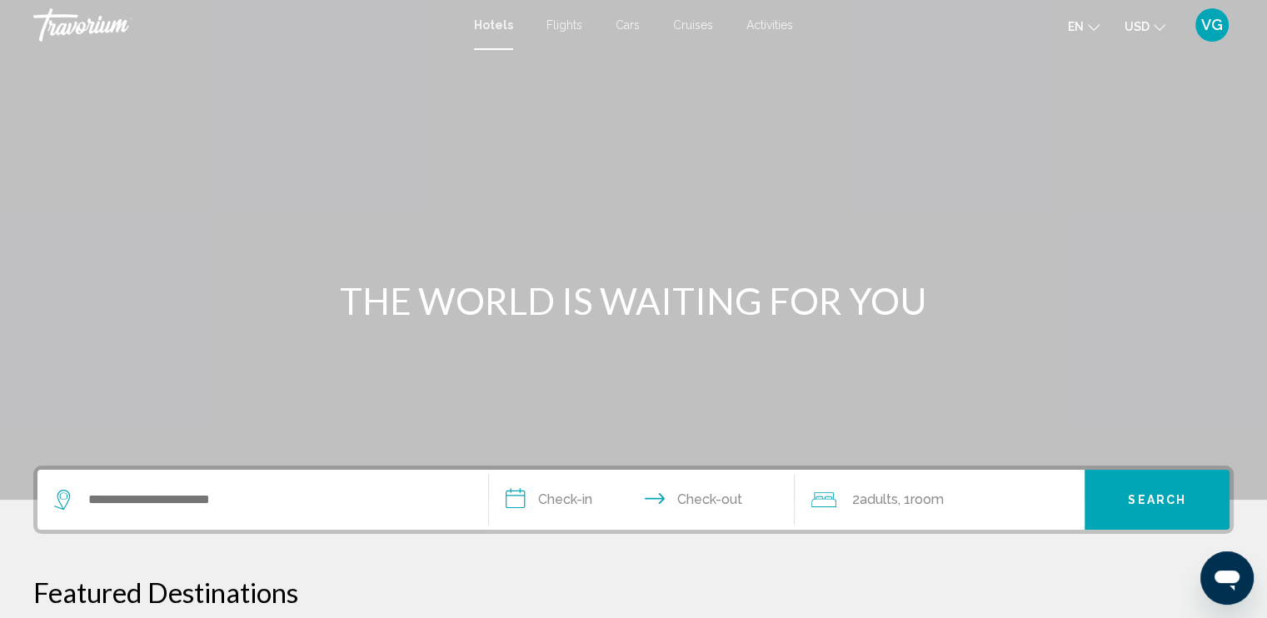
click at [562, 24] on span "Flights" at bounding box center [564, 24] width 36 height 13
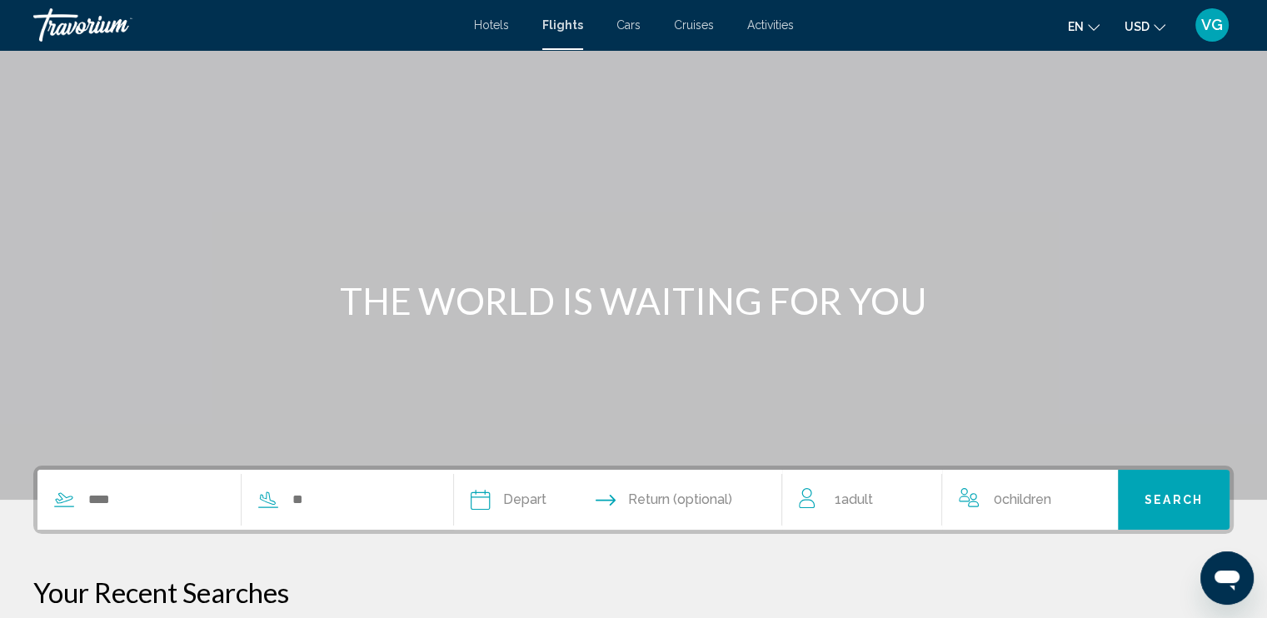
scroll to position [250, 0]
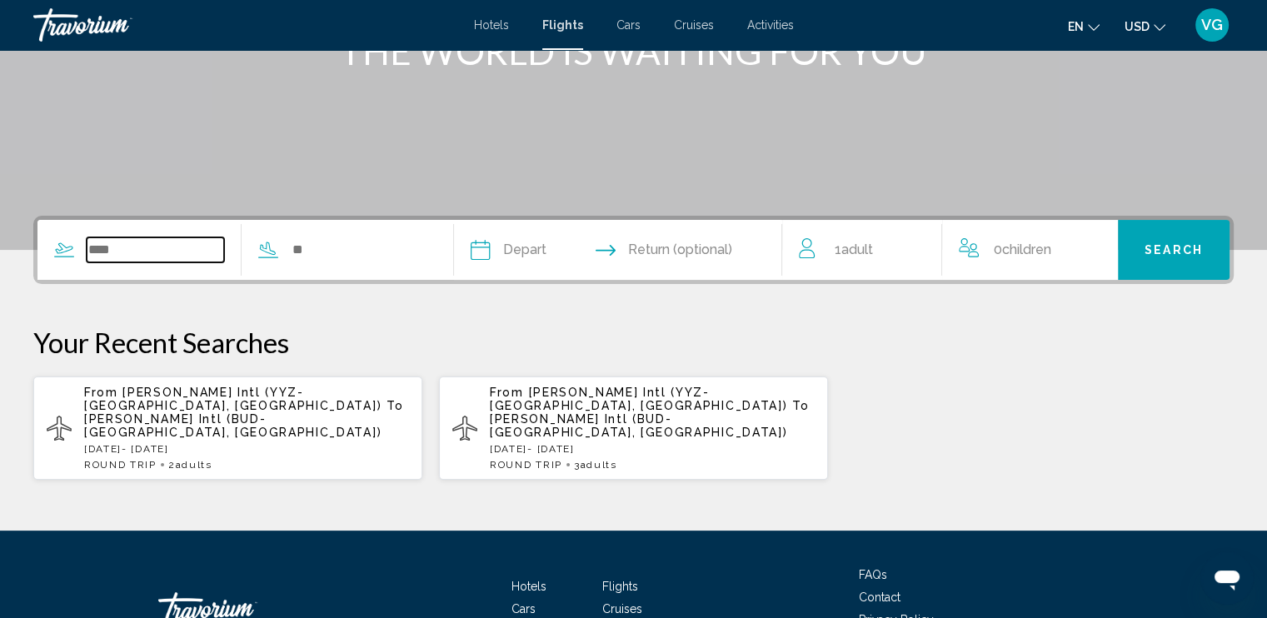
click at [113, 260] on input "Search widget" at bounding box center [155, 249] width 137 height 25
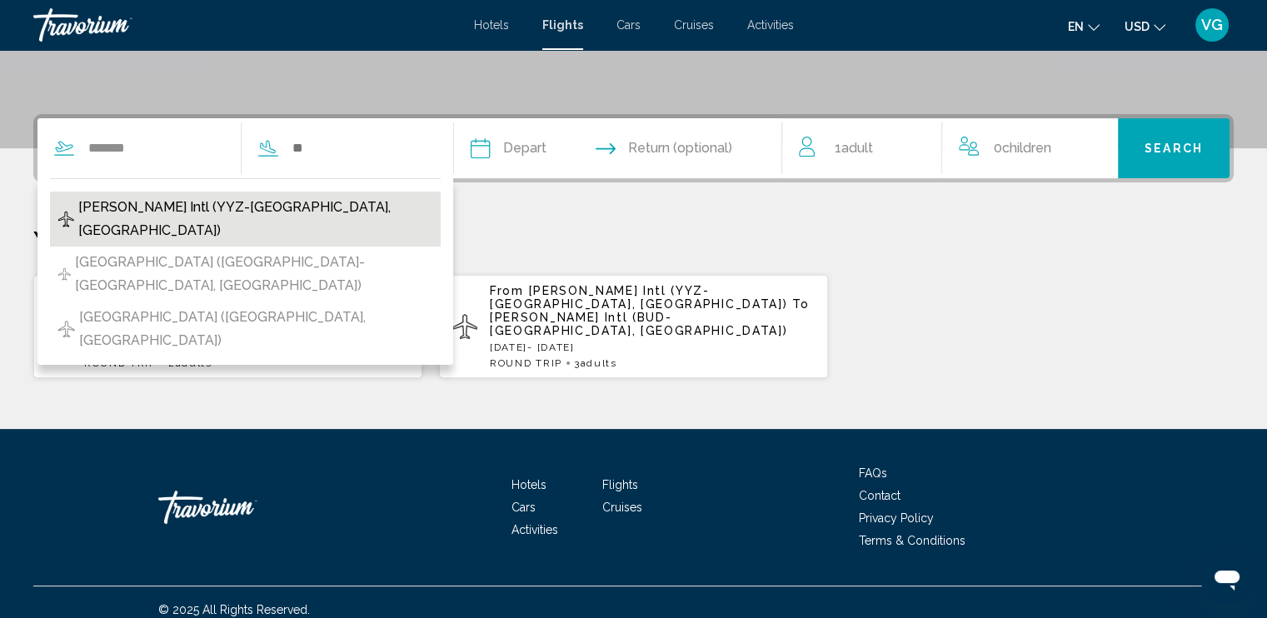
click at [133, 205] on span "[PERSON_NAME] Intl (YYZ-[GEOGRAPHIC_DATA], [GEOGRAPHIC_DATA])" at bounding box center [255, 219] width 354 height 47
type input "**********"
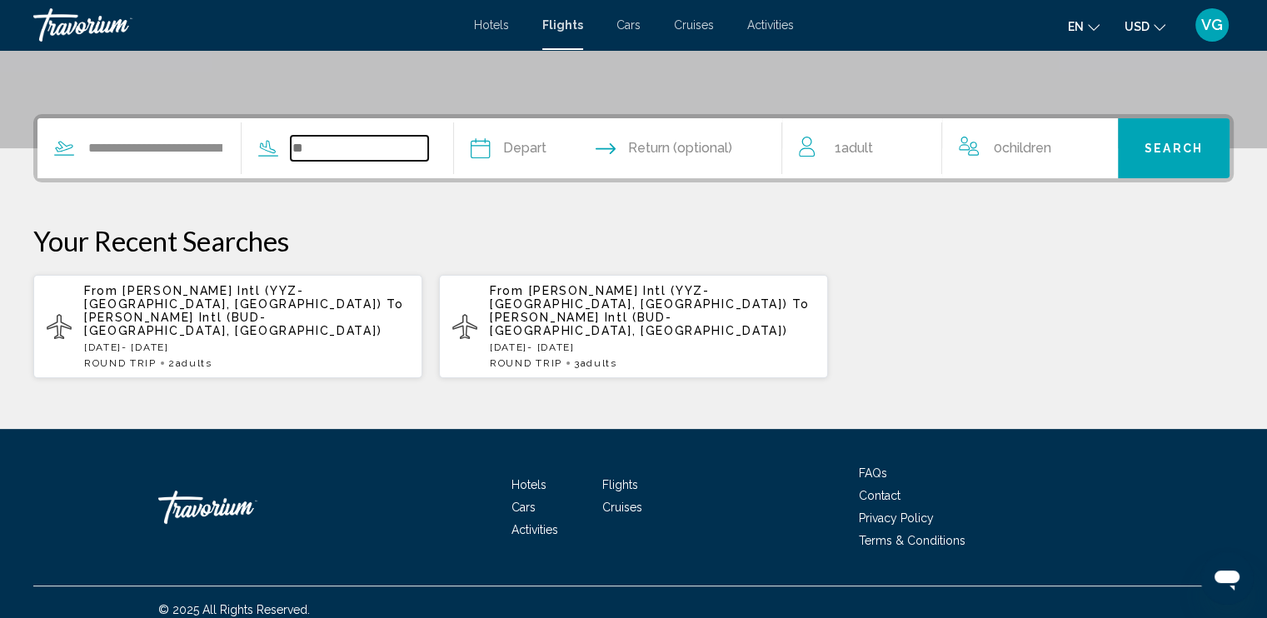
click at [326, 151] on input "Search widget" at bounding box center [359, 148] width 137 height 25
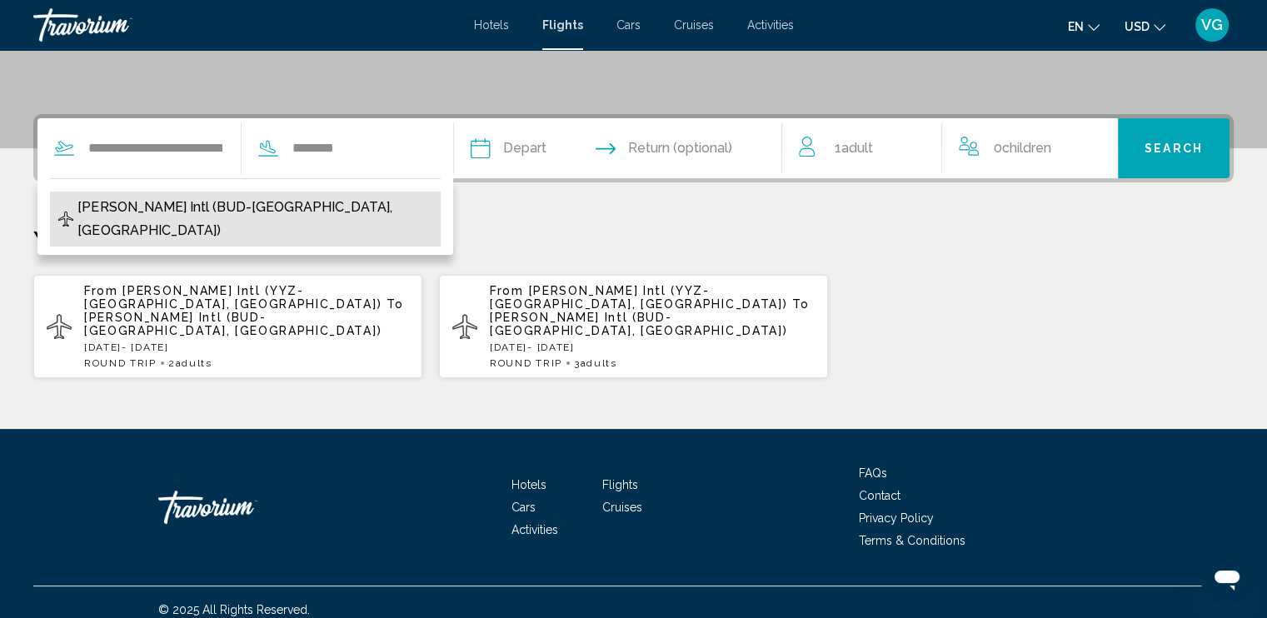
click at [213, 213] on span "[PERSON_NAME] Intl (BUD-[GEOGRAPHIC_DATA], [GEOGRAPHIC_DATA])" at bounding box center [254, 219] width 354 height 47
type input "**********"
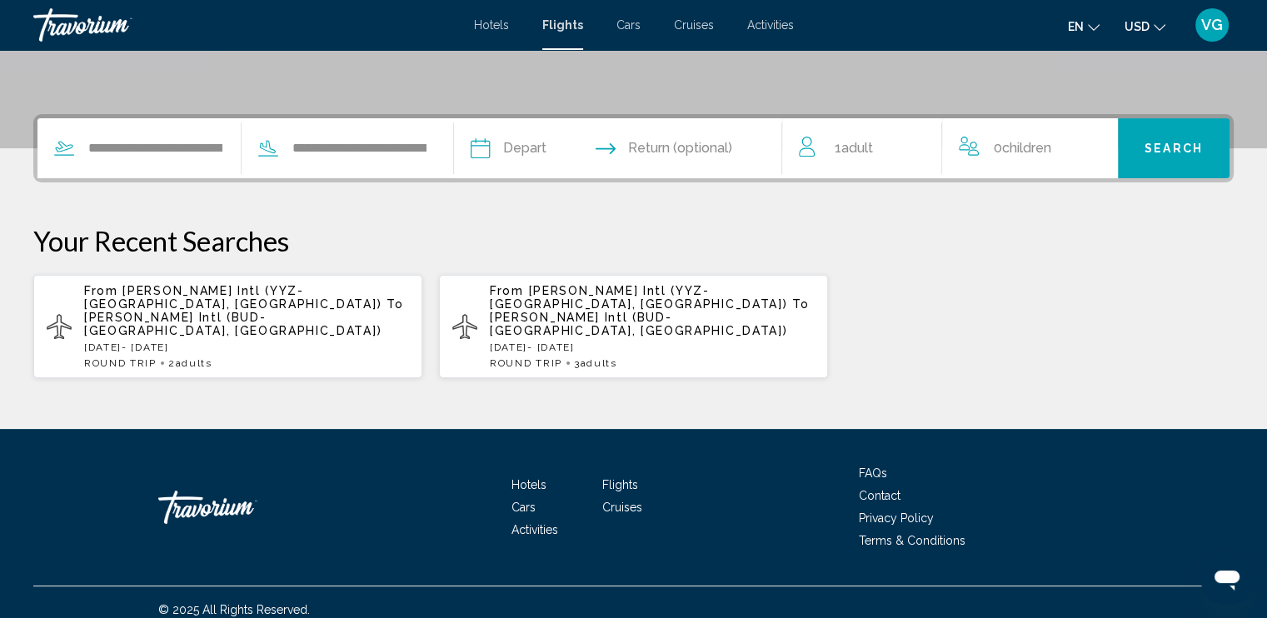
click at [534, 139] on input "Depart date" at bounding box center [547, 150] width 162 height 65
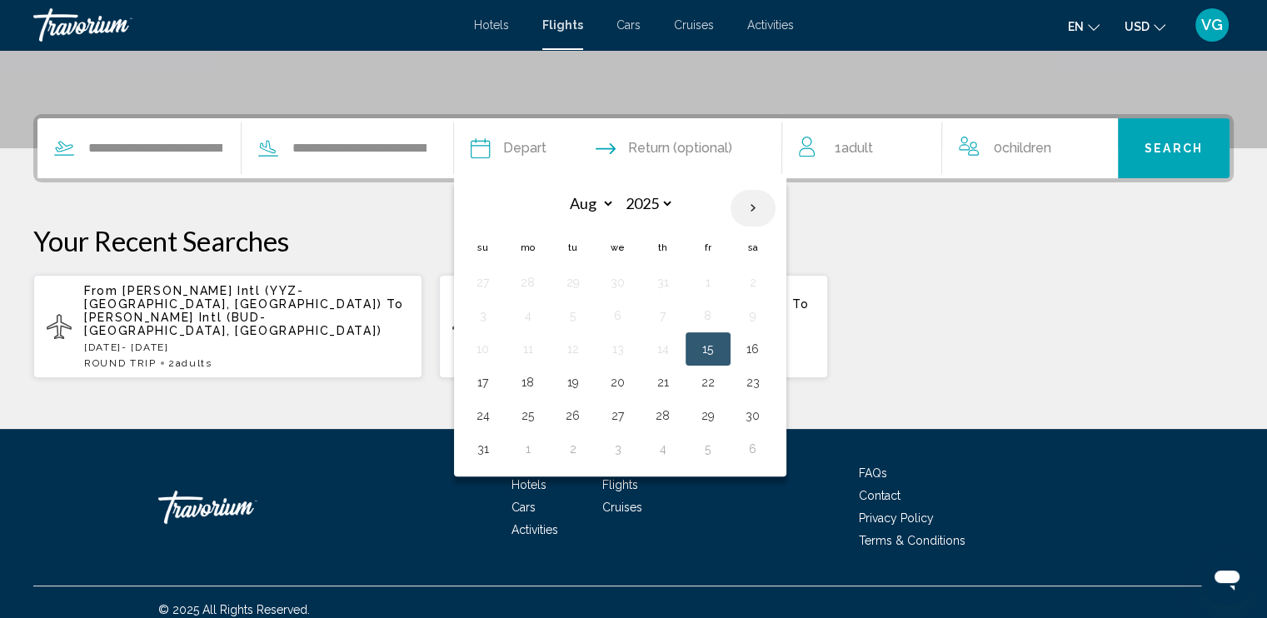
click at [775, 205] on th "Next month" at bounding box center [752, 208] width 45 height 37
select select "*"
click at [586, 282] on button "2" at bounding box center [573, 282] width 27 height 23
type input "**********"
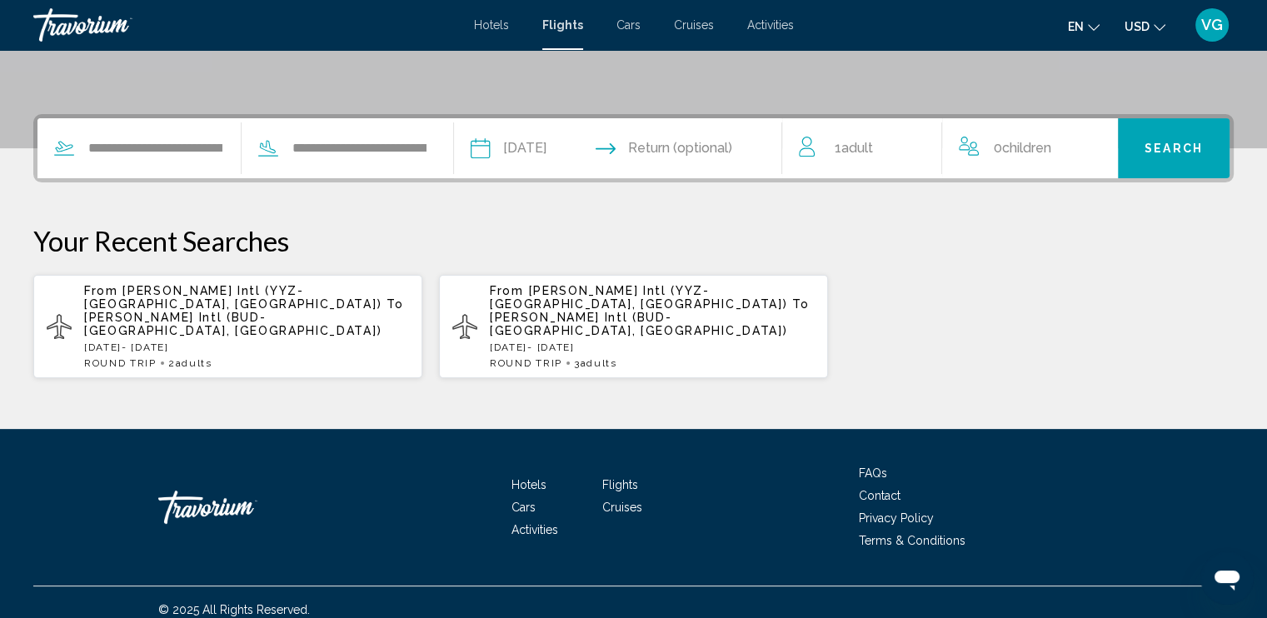
click at [698, 149] on input "Return date" at bounding box center [707, 150] width 162 height 65
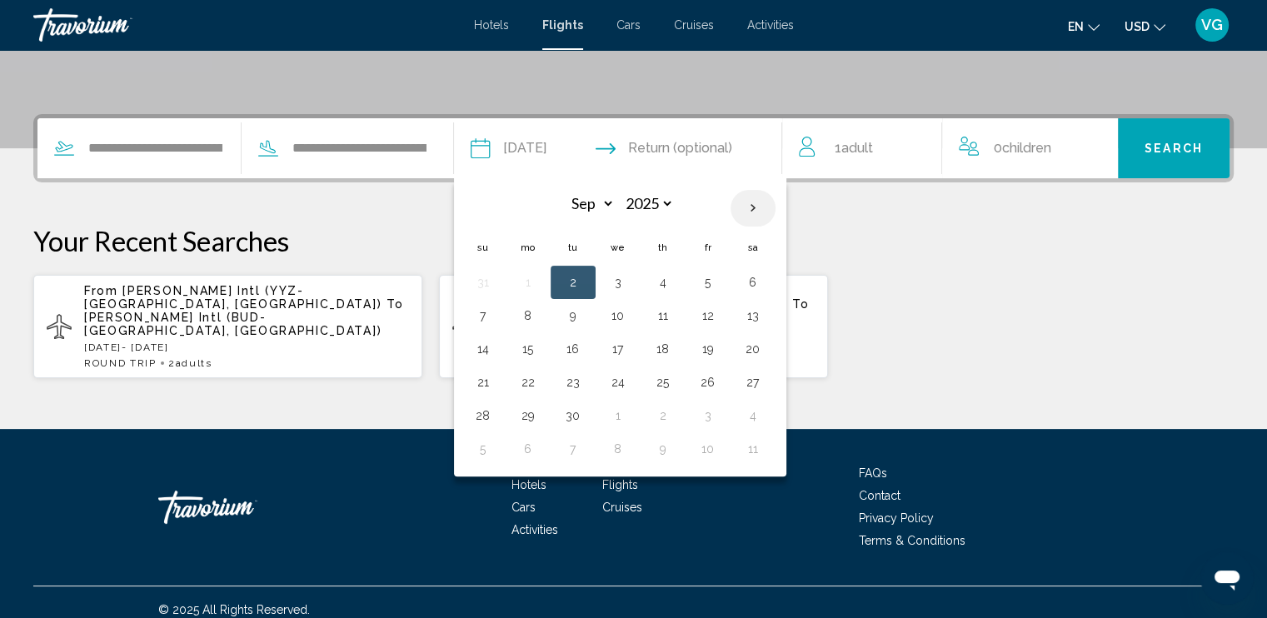
click at [775, 207] on th "Next month" at bounding box center [752, 208] width 45 height 37
select select "*"
click at [676, 276] on button "2" at bounding box center [663, 282] width 27 height 23
type input "**********"
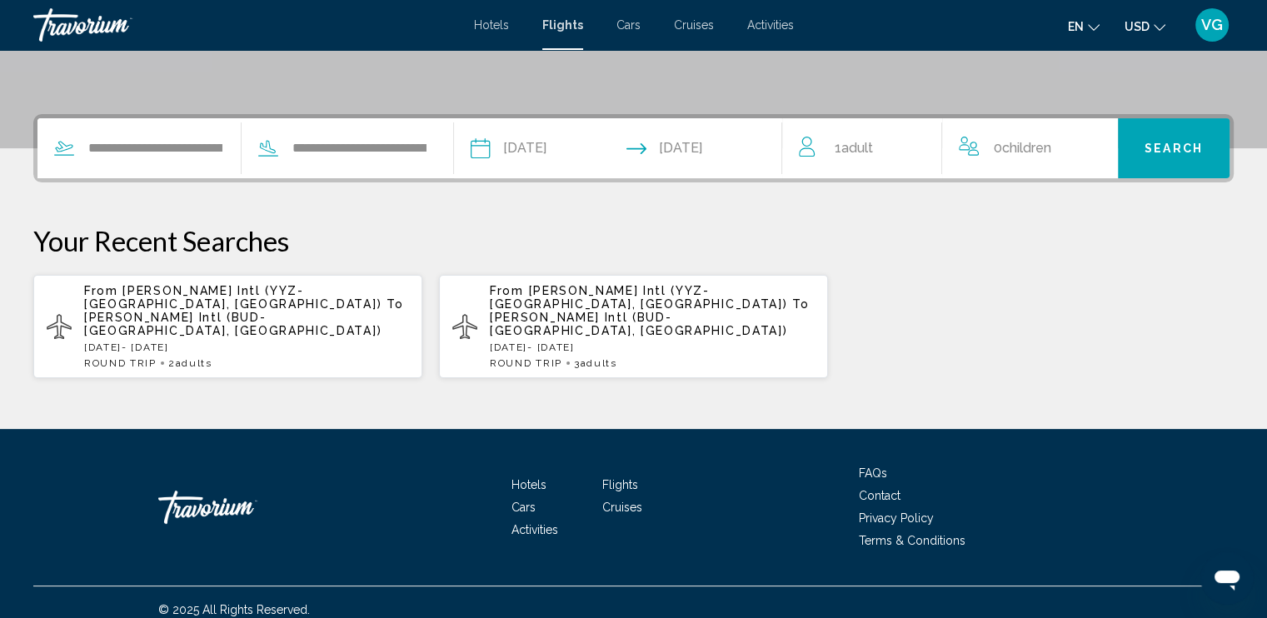
click at [854, 146] on span "Adult" at bounding box center [856, 148] width 32 height 16
click at [913, 146] on icon "Increment adults" at bounding box center [916, 145] width 15 height 20
click at [1153, 148] on span "Search" at bounding box center [1173, 148] width 58 height 13
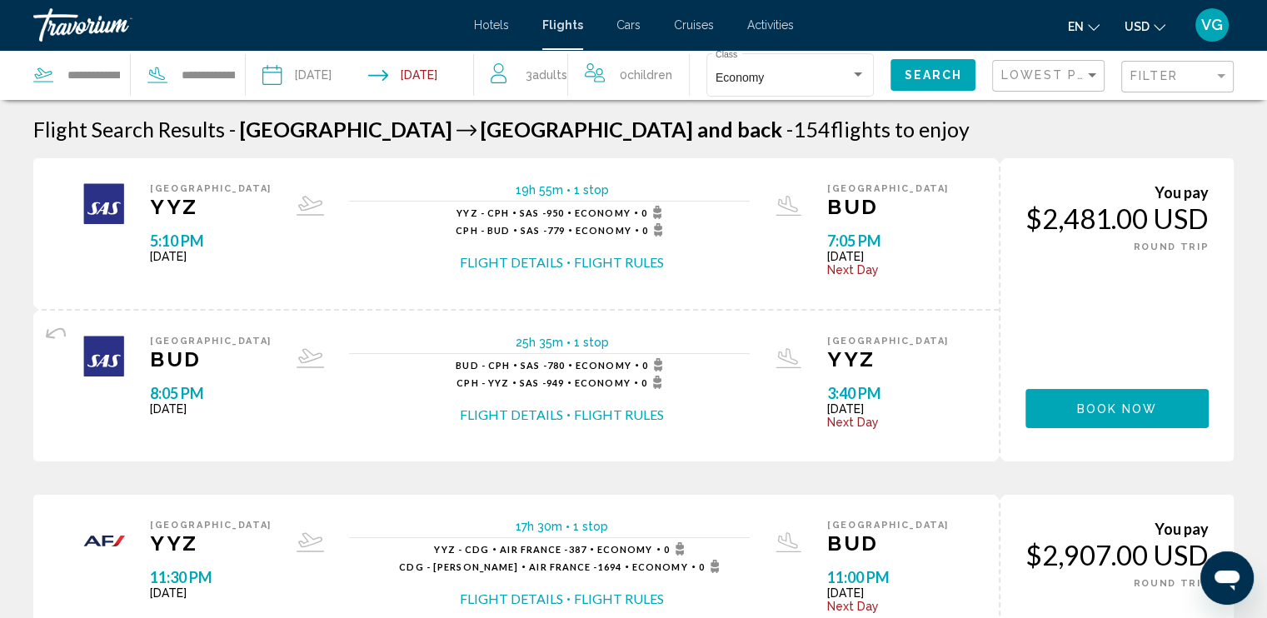
click at [1157, 27] on icon "Change currency" at bounding box center [1159, 28] width 12 height 12
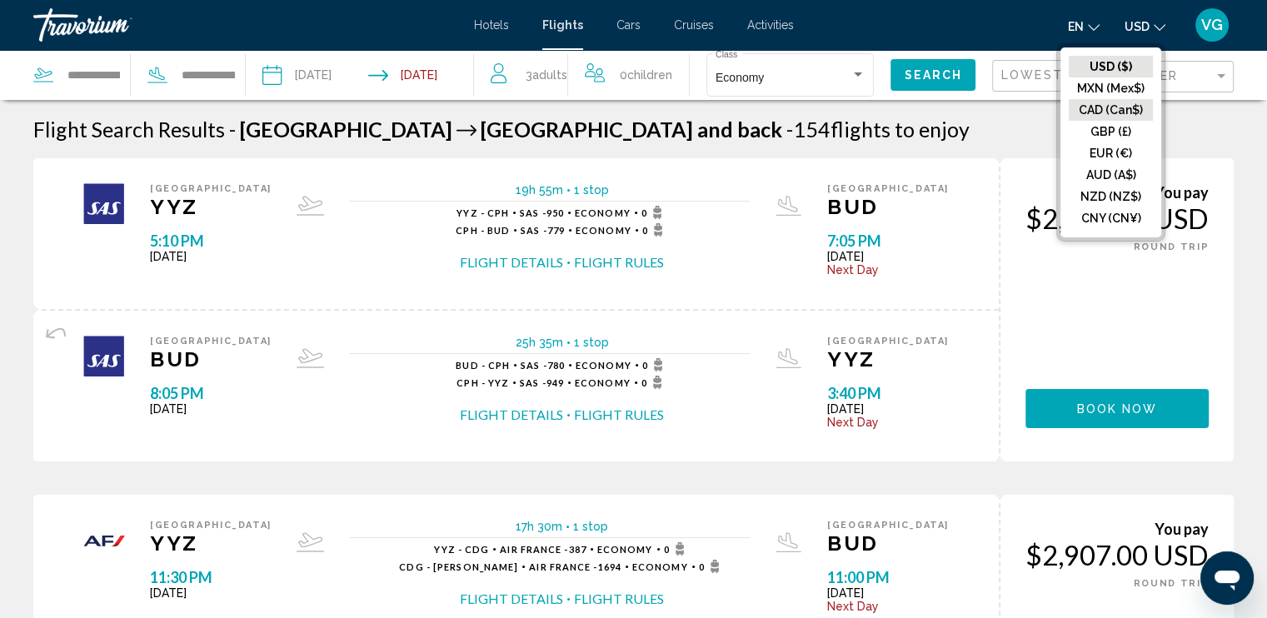
click at [1116, 107] on button "CAD (Can$)" at bounding box center [1111, 110] width 84 height 22
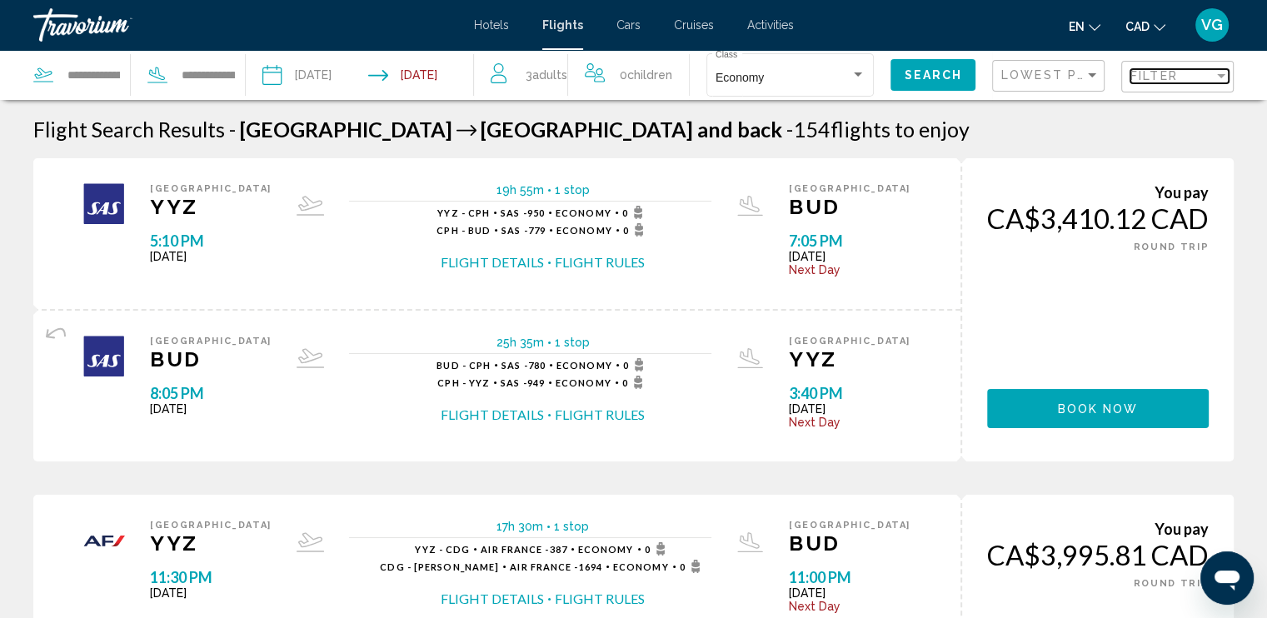
click at [1220, 79] on div "Filter" at bounding box center [1220, 75] width 15 height 13
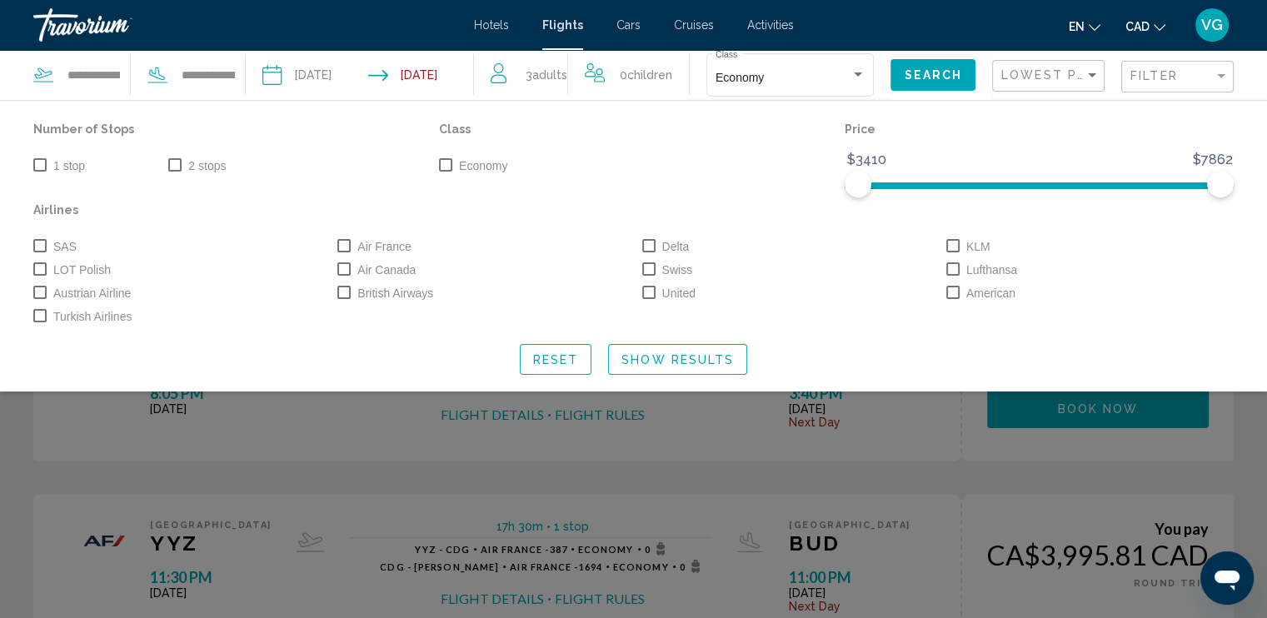
click at [648, 241] on span "Search widget" at bounding box center [648, 245] width 13 height 13
click at [685, 360] on span "Show Results" at bounding box center [677, 359] width 112 height 13
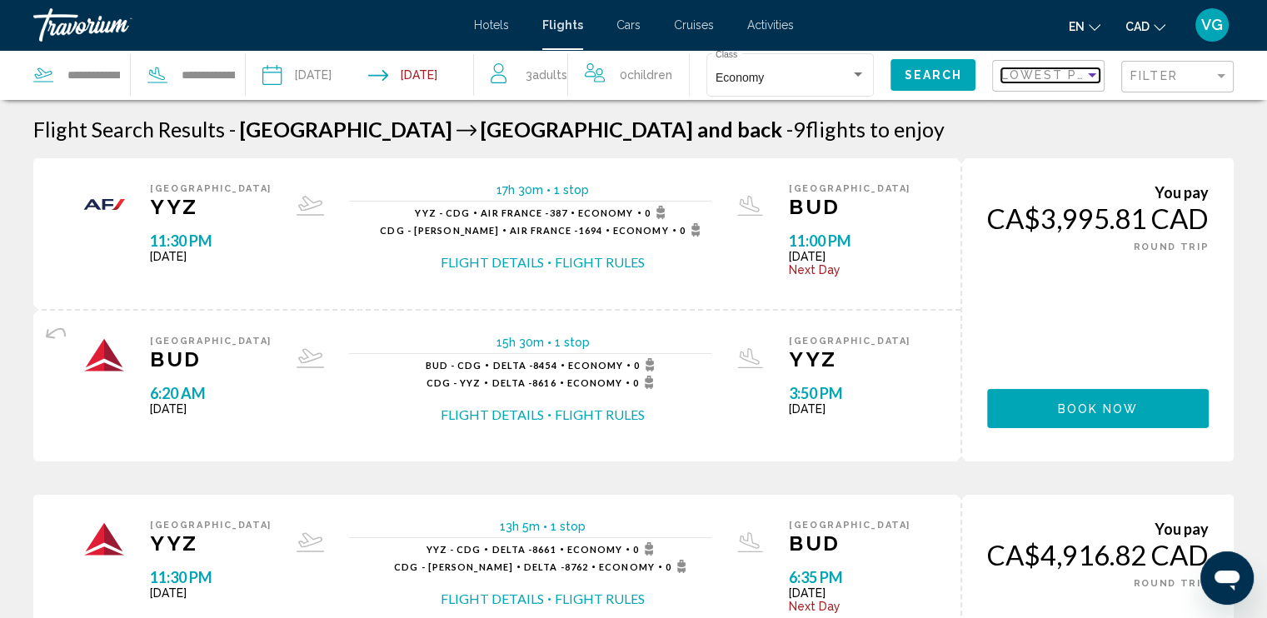
click at [1093, 73] on div "Sort by" at bounding box center [1092, 75] width 8 height 4
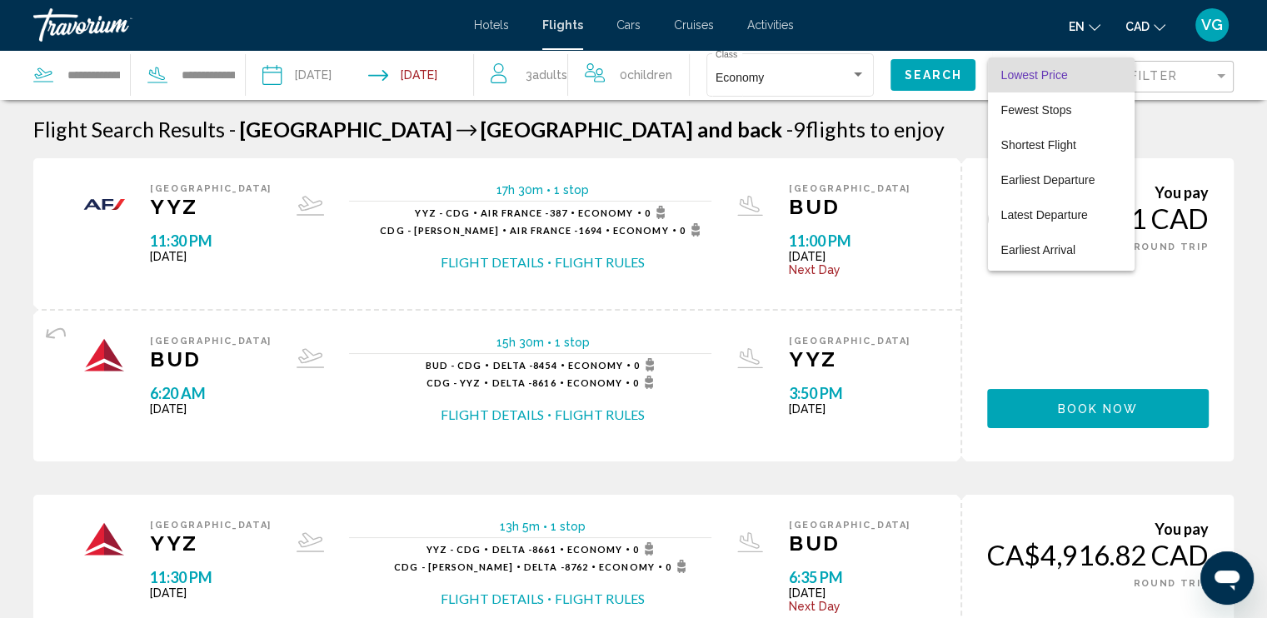
click at [1056, 76] on span "Lowest Price" at bounding box center [1034, 74] width 67 height 13
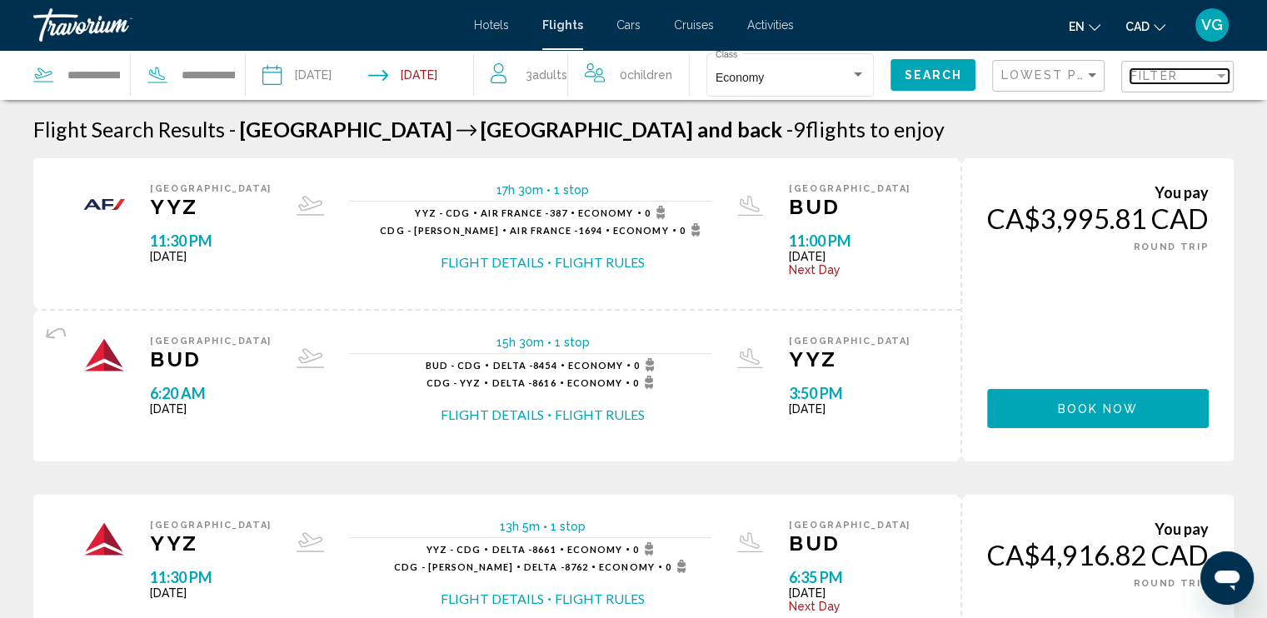
click at [1219, 74] on div "Filter" at bounding box center [1221, 76] width 8 height 4
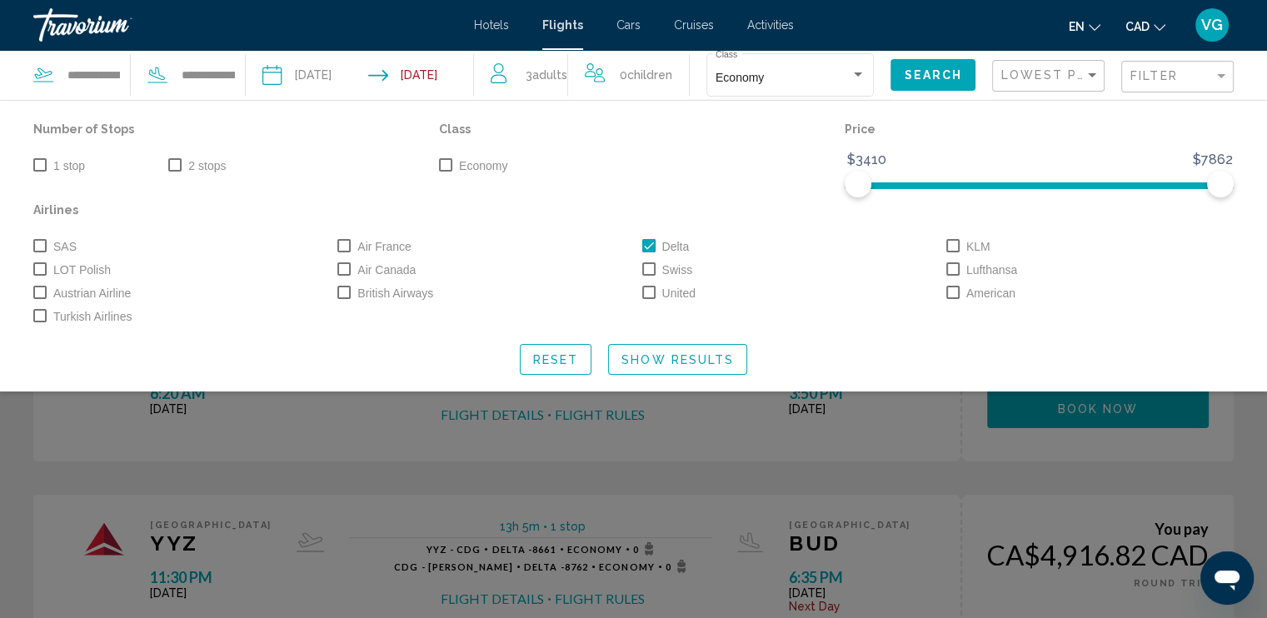
click at [571, 358] on span "Reset" at bounding box center [556, 359] width 46 height 13
click at [648, 245] on span "Search widget" at bounding box center [648, 245] width 13 height 13
click at [670, 362] on span "Show Results" at bounding box center [677, 359] width 112 height 13
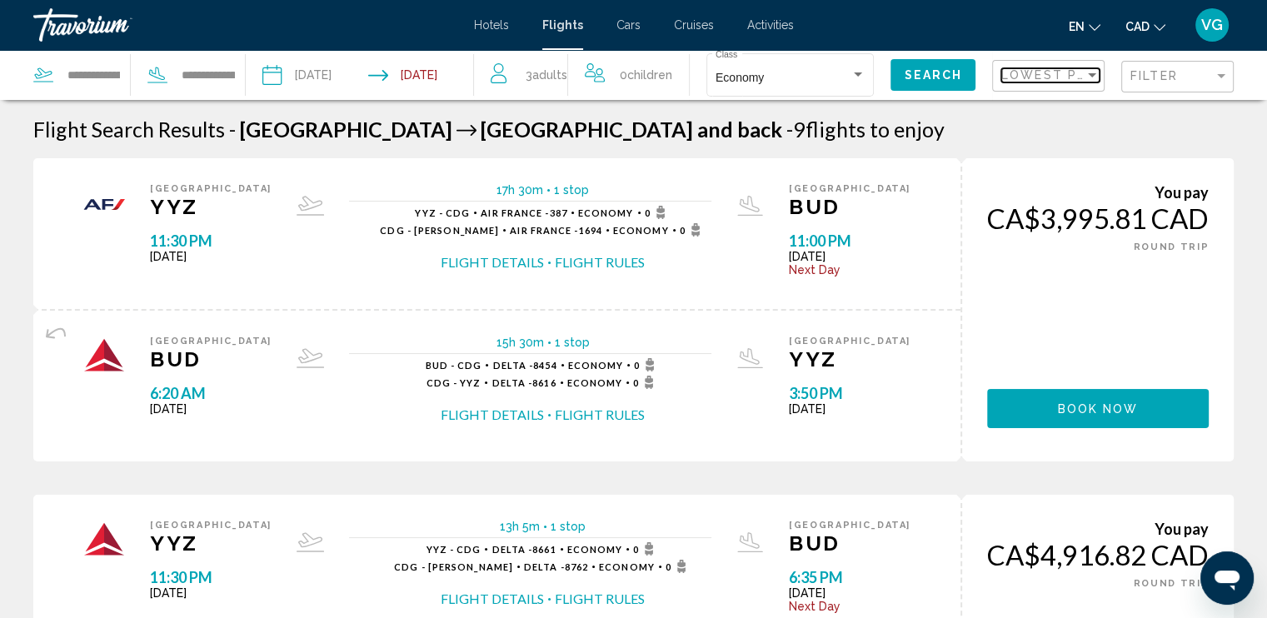
click at [1089, 77] on div "Sort by" at bounding box center [1091, 74] width 15 height 13
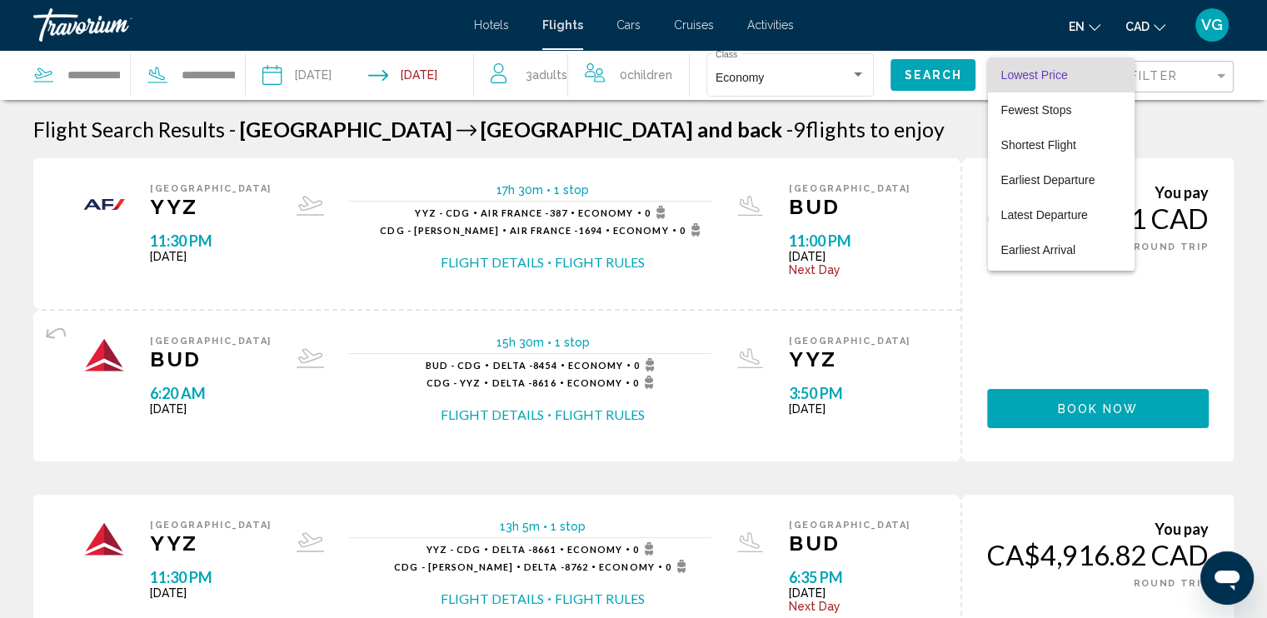
scroll to position [31, 0]
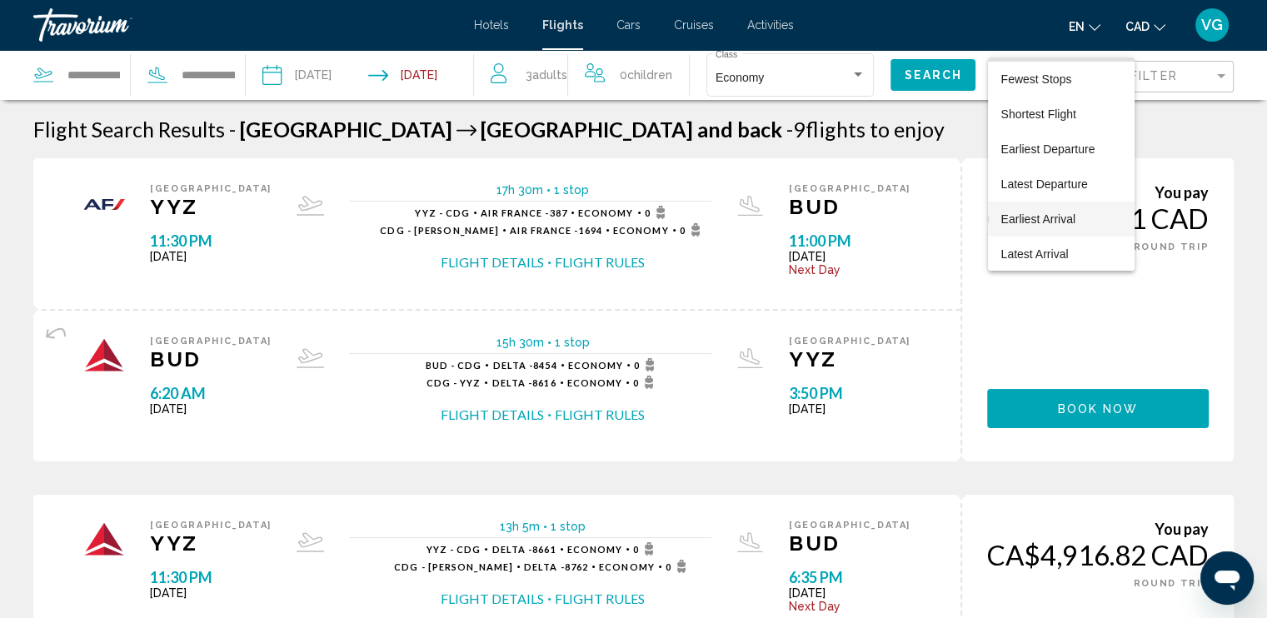
click at [1039, 217] on span "Earliest Arrival" at bounding box center [1038, 218] width 74 height 13
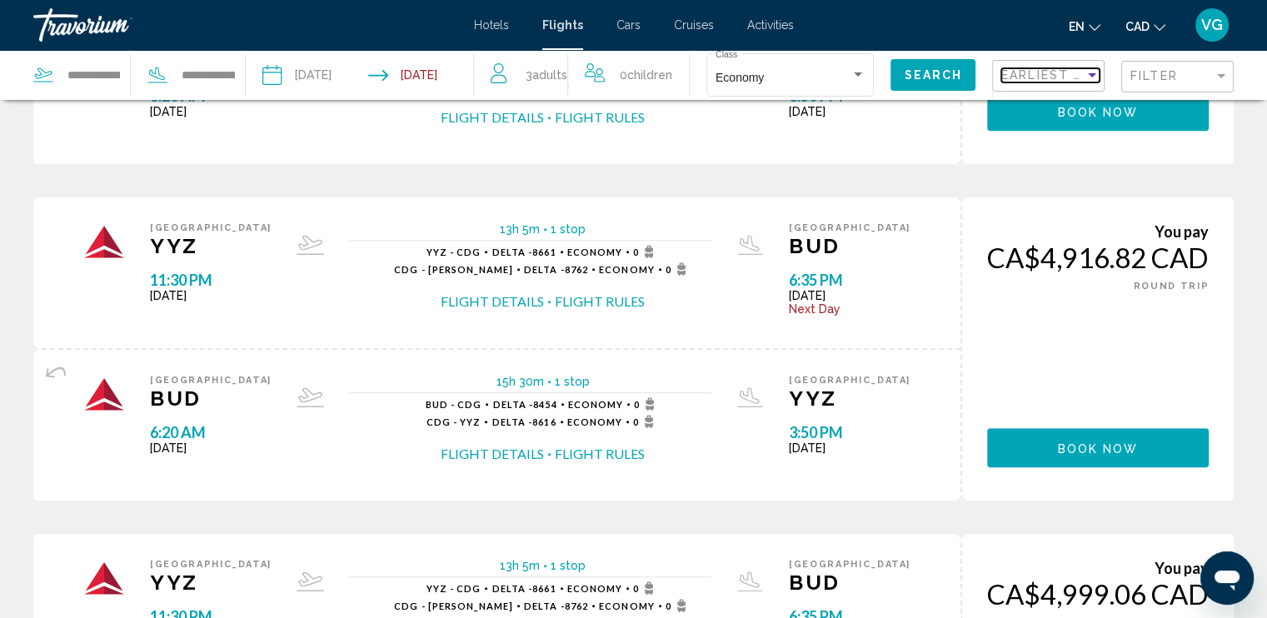
scroll to position [999, 0]
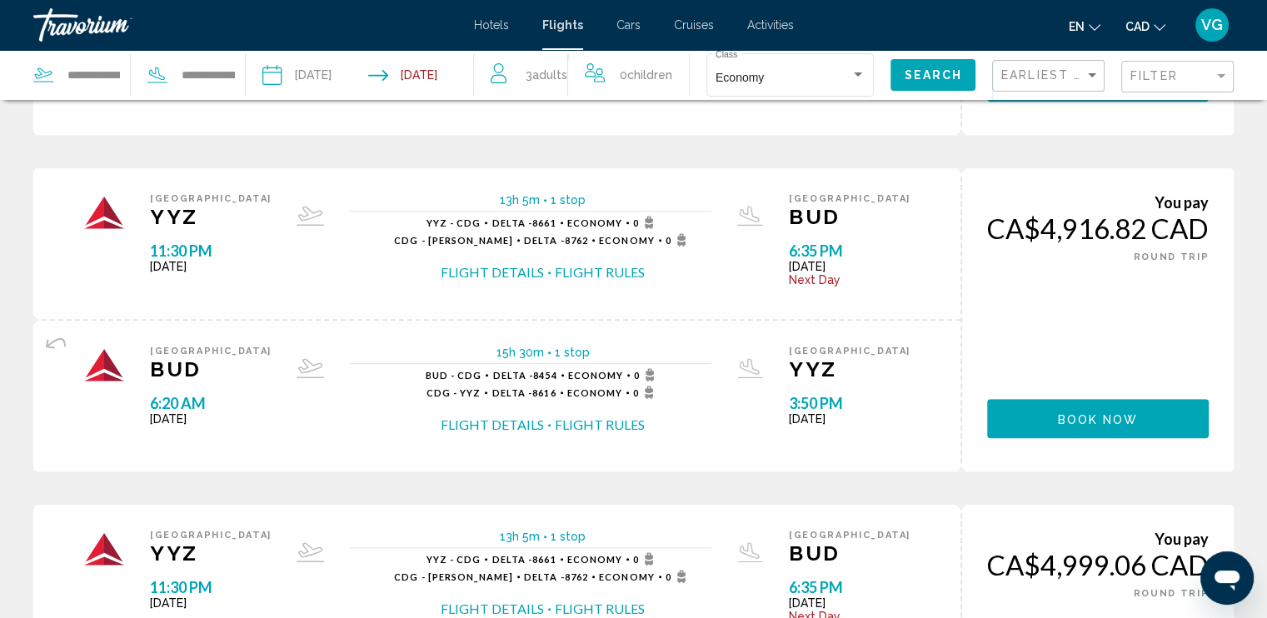
click at [509, 272] on button "Flight Details" at bounding box center [492, 272] width 103 height 18
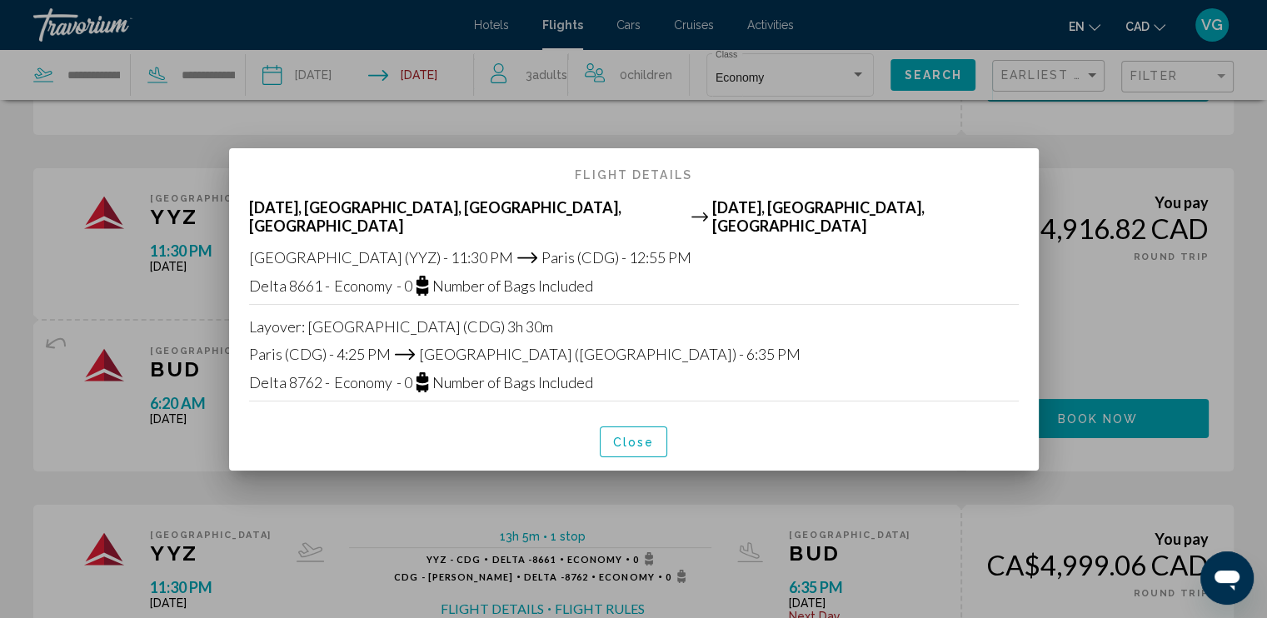
click at [640, 436] on span "Close" at bounding box center [634, 442] width 42 height 13
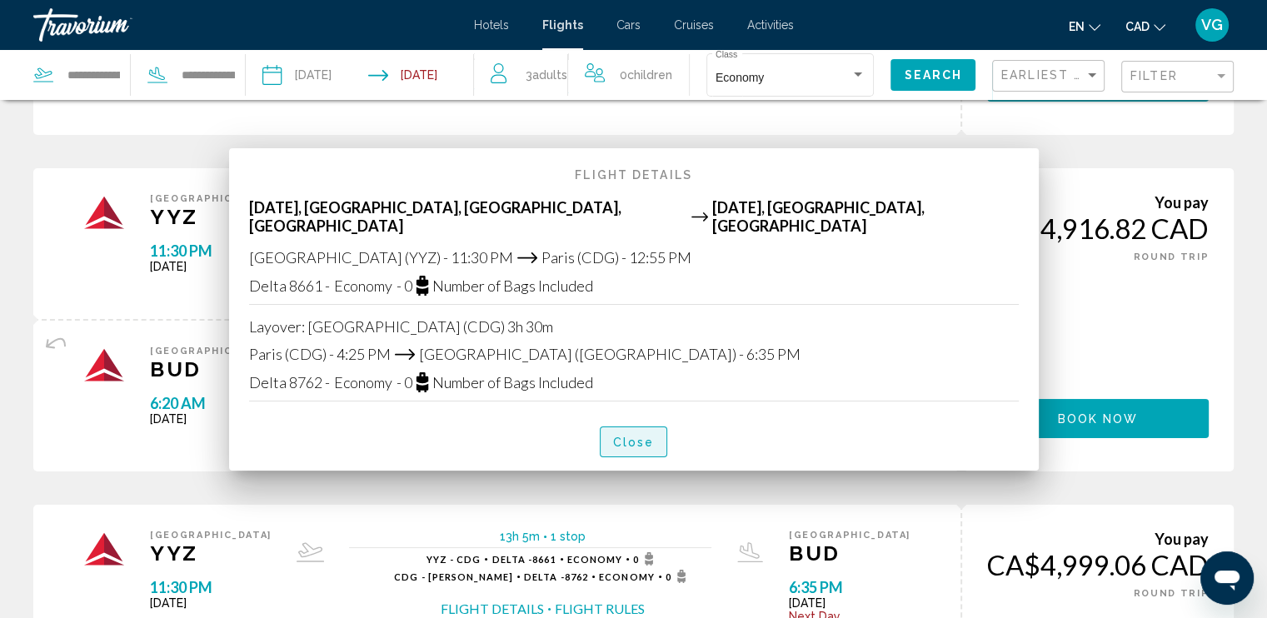
scroll to position [999, 0]
